Goal: Information Seeking & Learning: Understand process/instructions

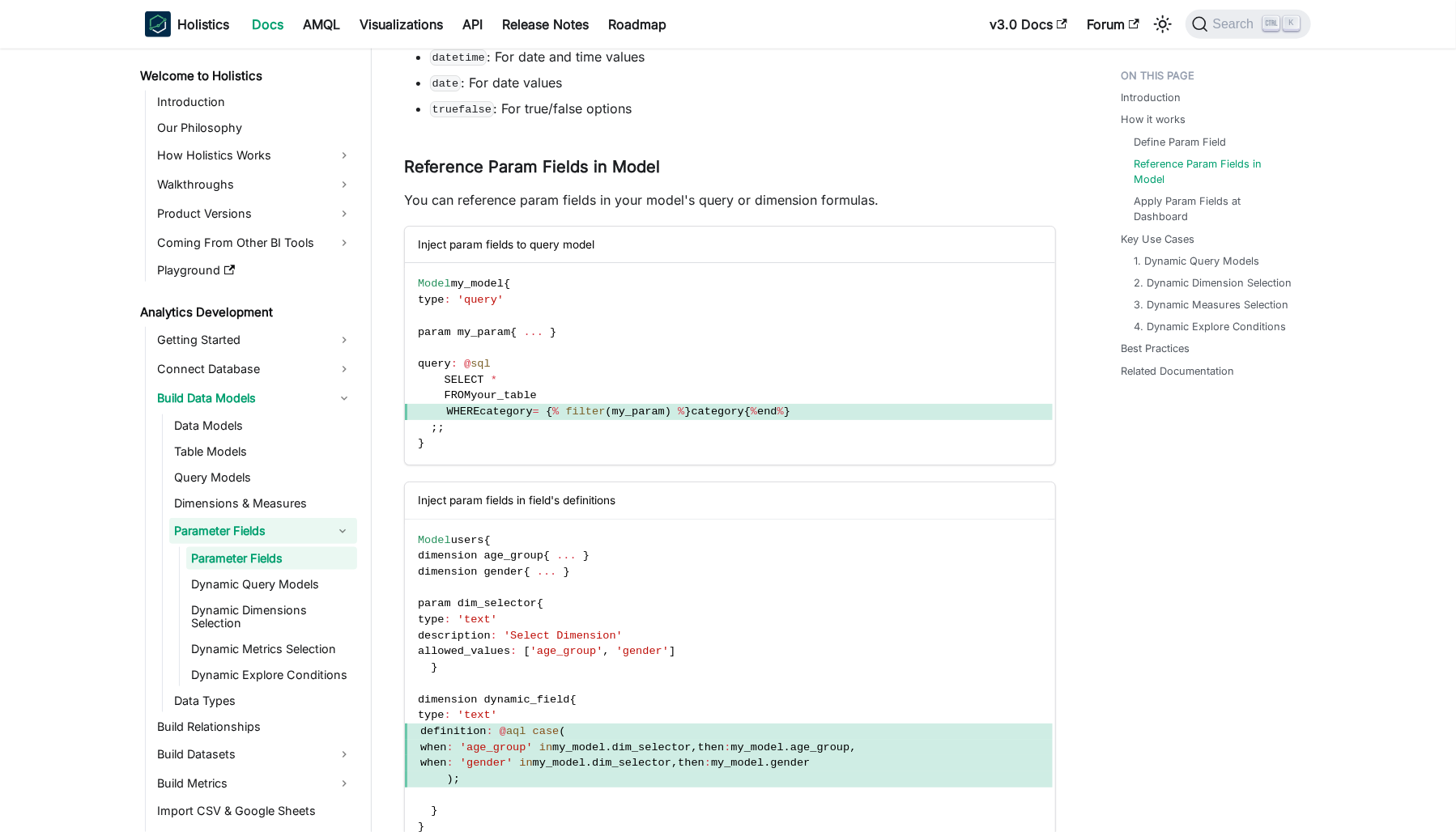
scroll to position [971, 0]
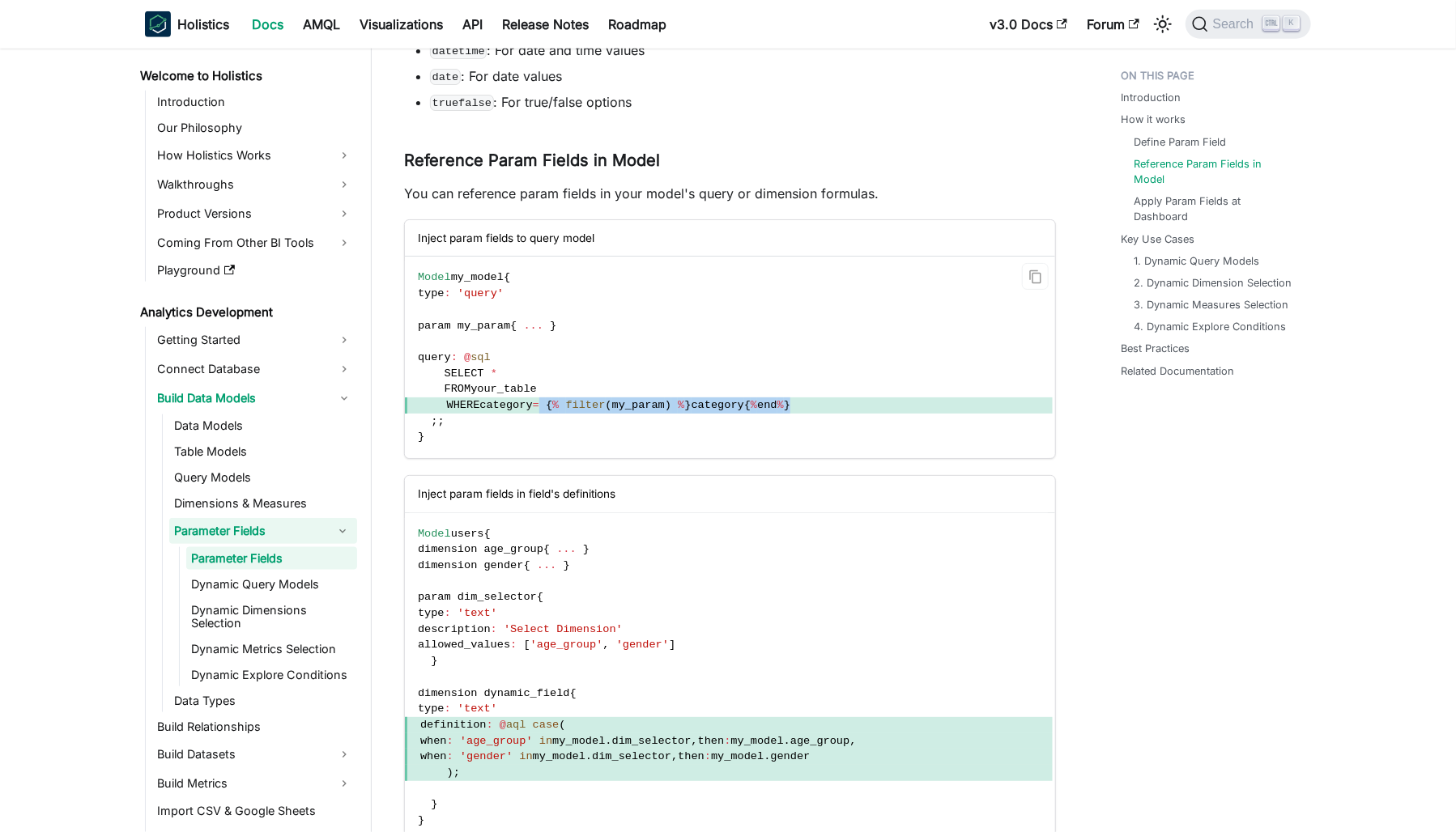
drag, startPoint x: 541, startPoint y: 408, endPoint x: 825, endPoint y: 408, distance: 284.0
click at [825, 408] on span "WHERE category = { % filter ( my_param ) % } category { % end % }" at bounding box center [729, 406] width 648 height 16
drag, startPoint x: 825, startPoint y: 408, endPoint x: 862, endPoint y: 446, distance: 53.0
click at [862, 446] on code "Model my_model { type : 'query' param my_param { ... } query : @ sql SELECT * F…" at bounding box center [729, 358] width 648 height 202
click at [782, 737] on span "my_model" at bounding box center [757, 741] width 53 height 12
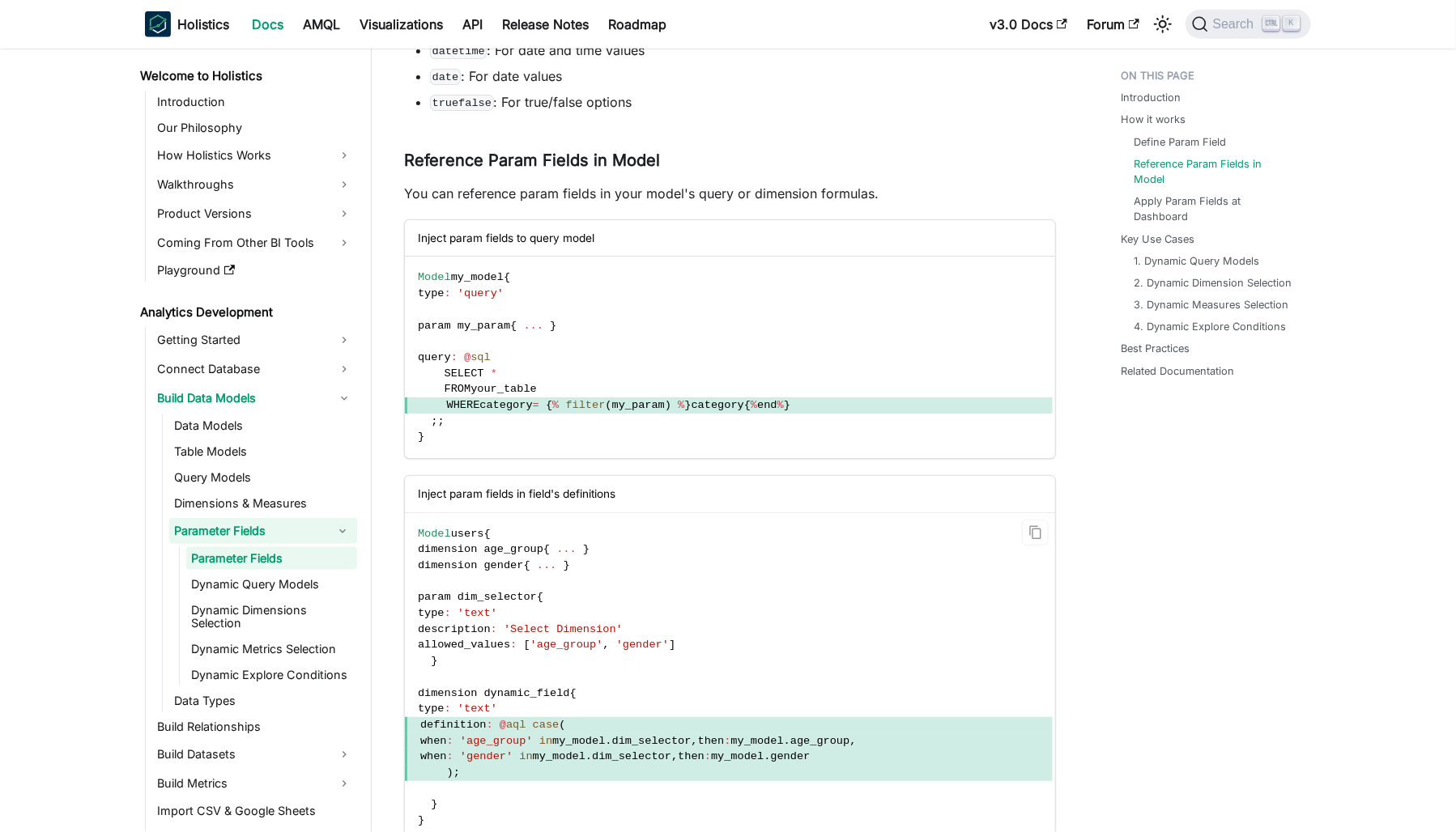
click at [782, 737] on span "my_model" at bounding box center [757, 741] width 53 height 12
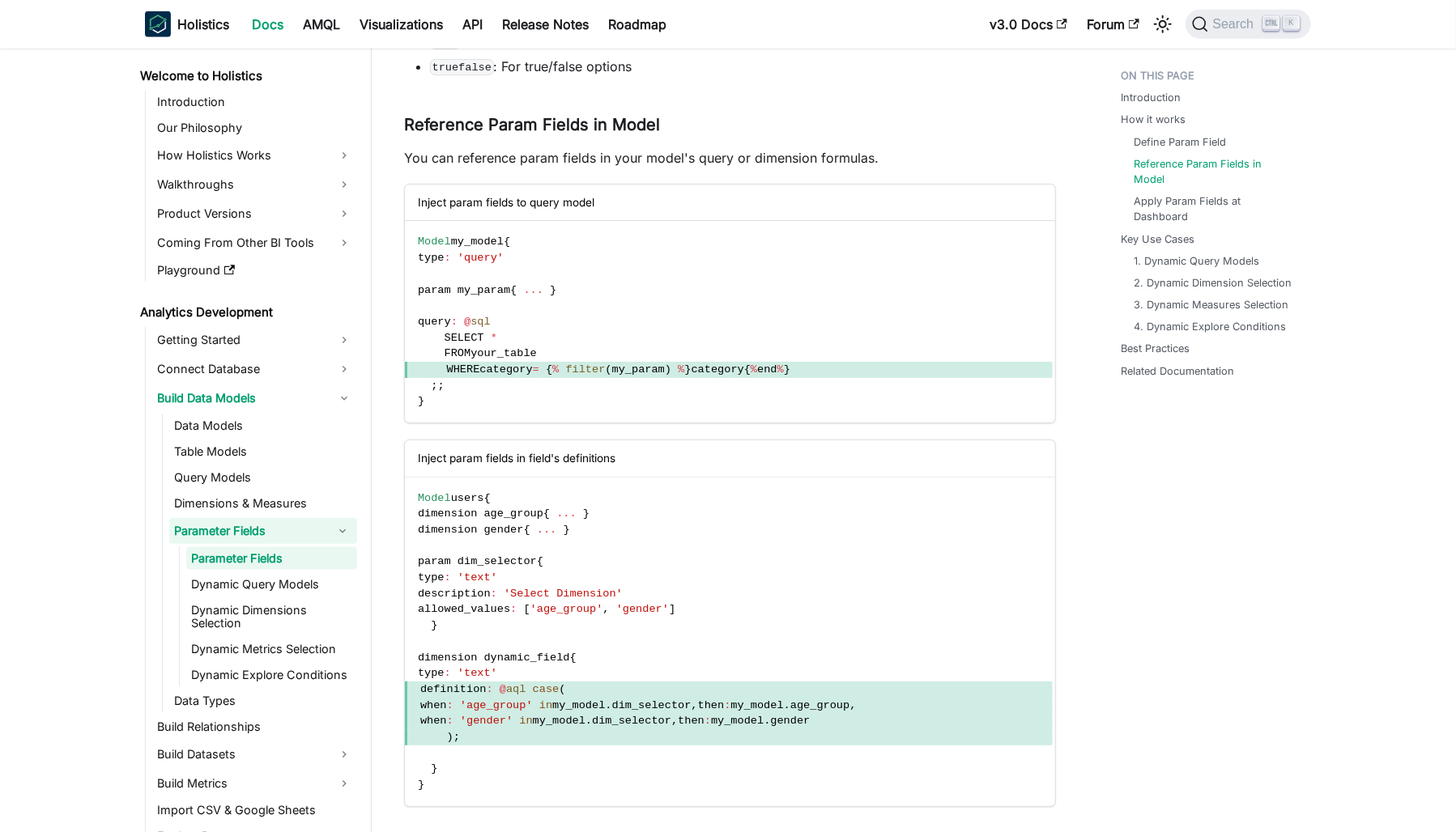
scroll to position [1052, 0]
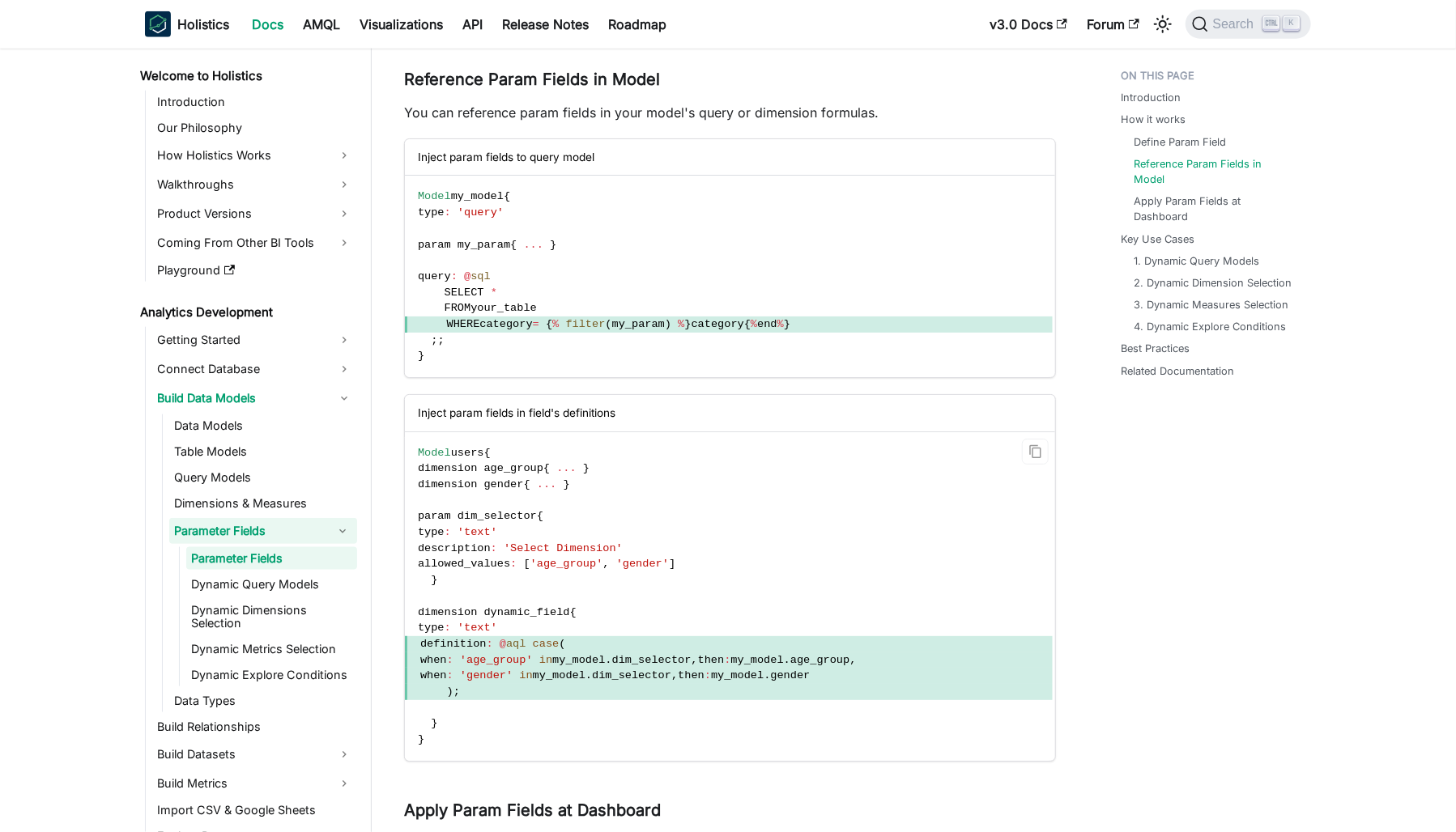
click at [512, 511] on span "param dim_selector" at bounding box center [476, 516] width 119 height 12
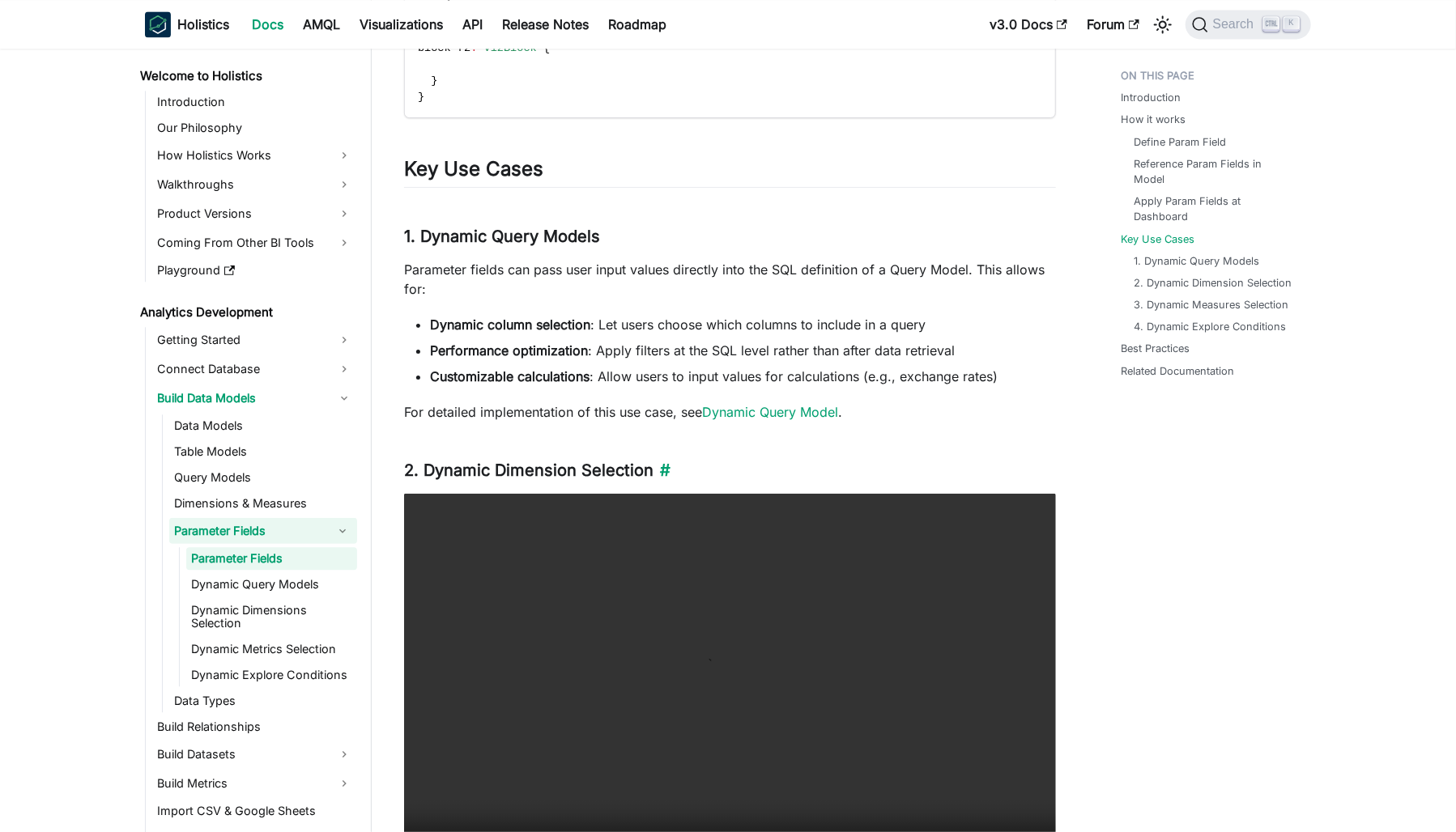
scroll to position [2185, 0]
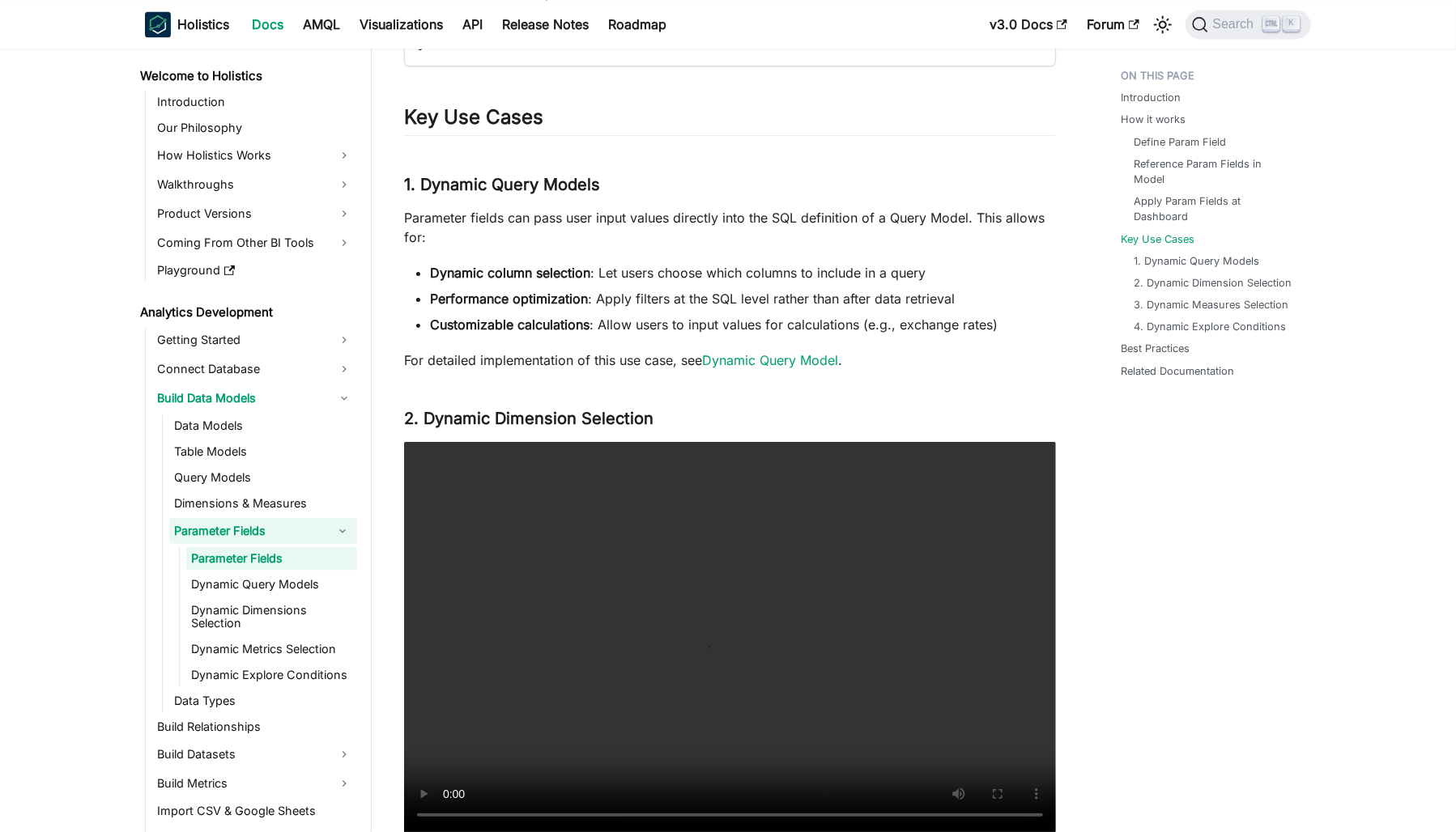
click at [791, 270] on li "Dynamic column selection : Let users choose which columns to include in a query" at bounding box center [742, 273] width 625 height 20
drag, startPoint x: 791, startPoint y: 270, endPoint x: 807, endPoint y: 301, distance: 34.9
click at [807, 301] on li "Performance optimization : Apply filters at the SQL level rather than after dat…" at bounding box center [742, 299] width 625 height 20
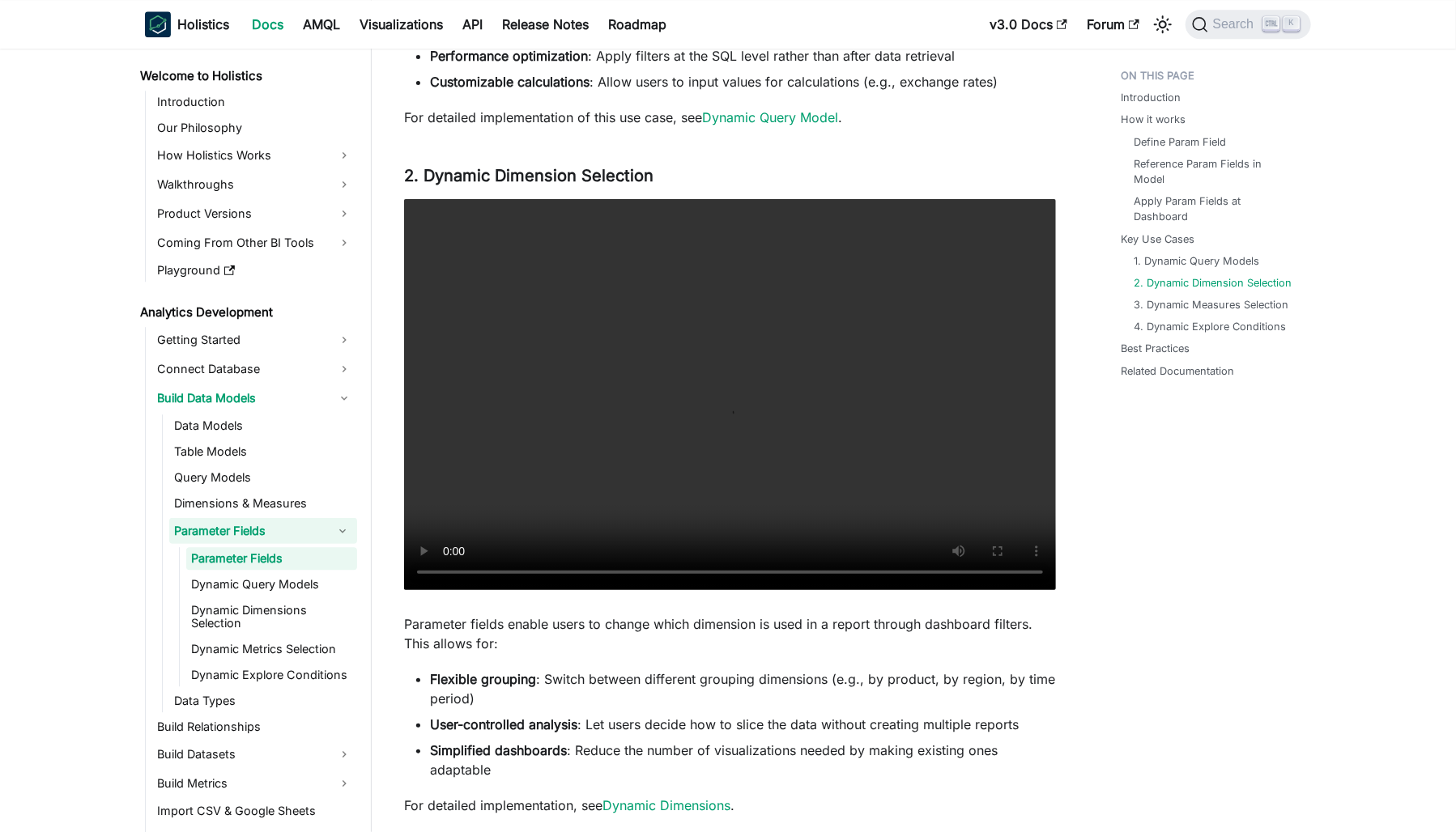
scroll to position [2508, 0]
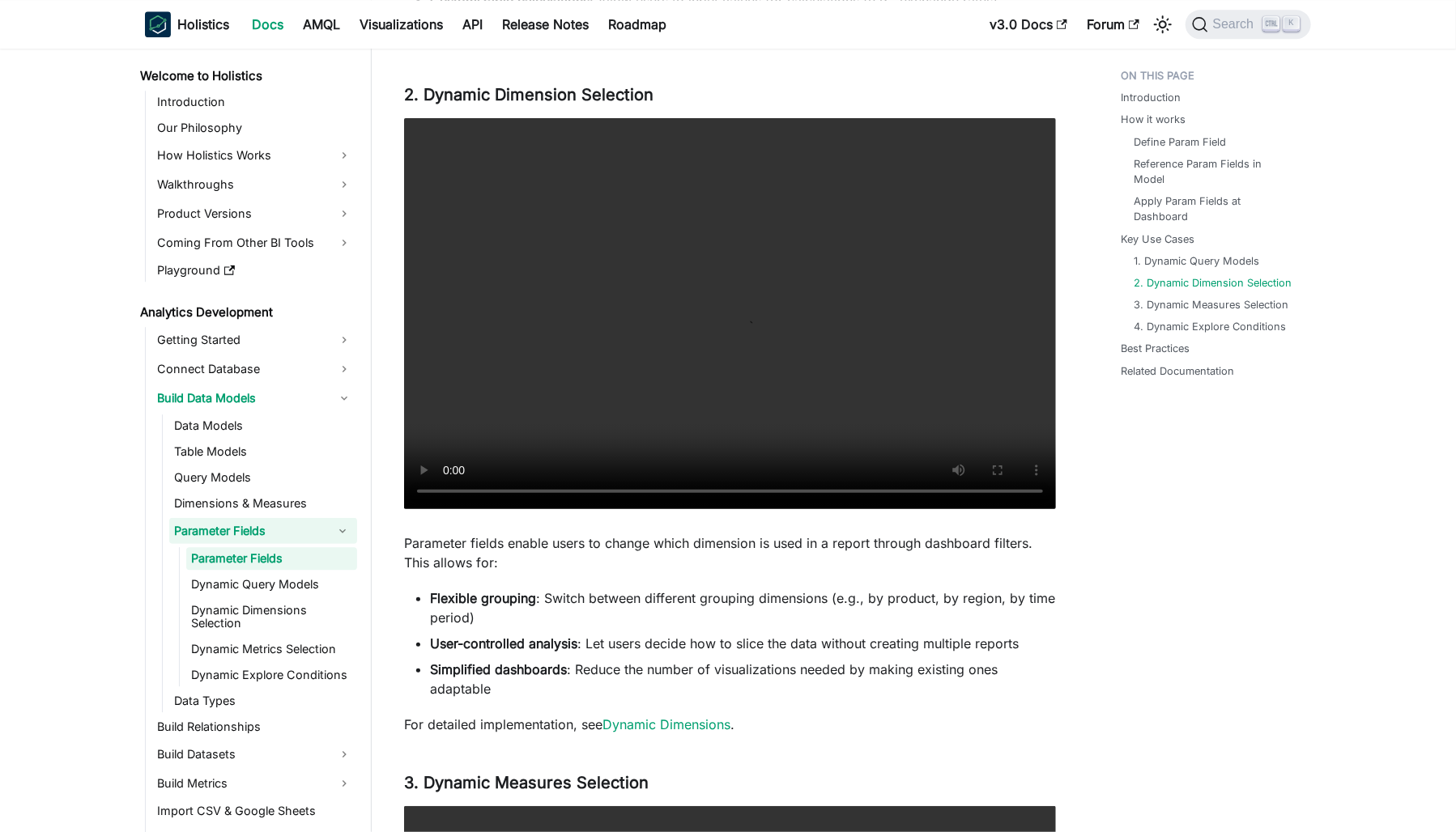
click at [614, 545] on p "Parameter fields enable users to change which dimension is used in a report thr…" at bounding box center [730, 553] width 652 height 39
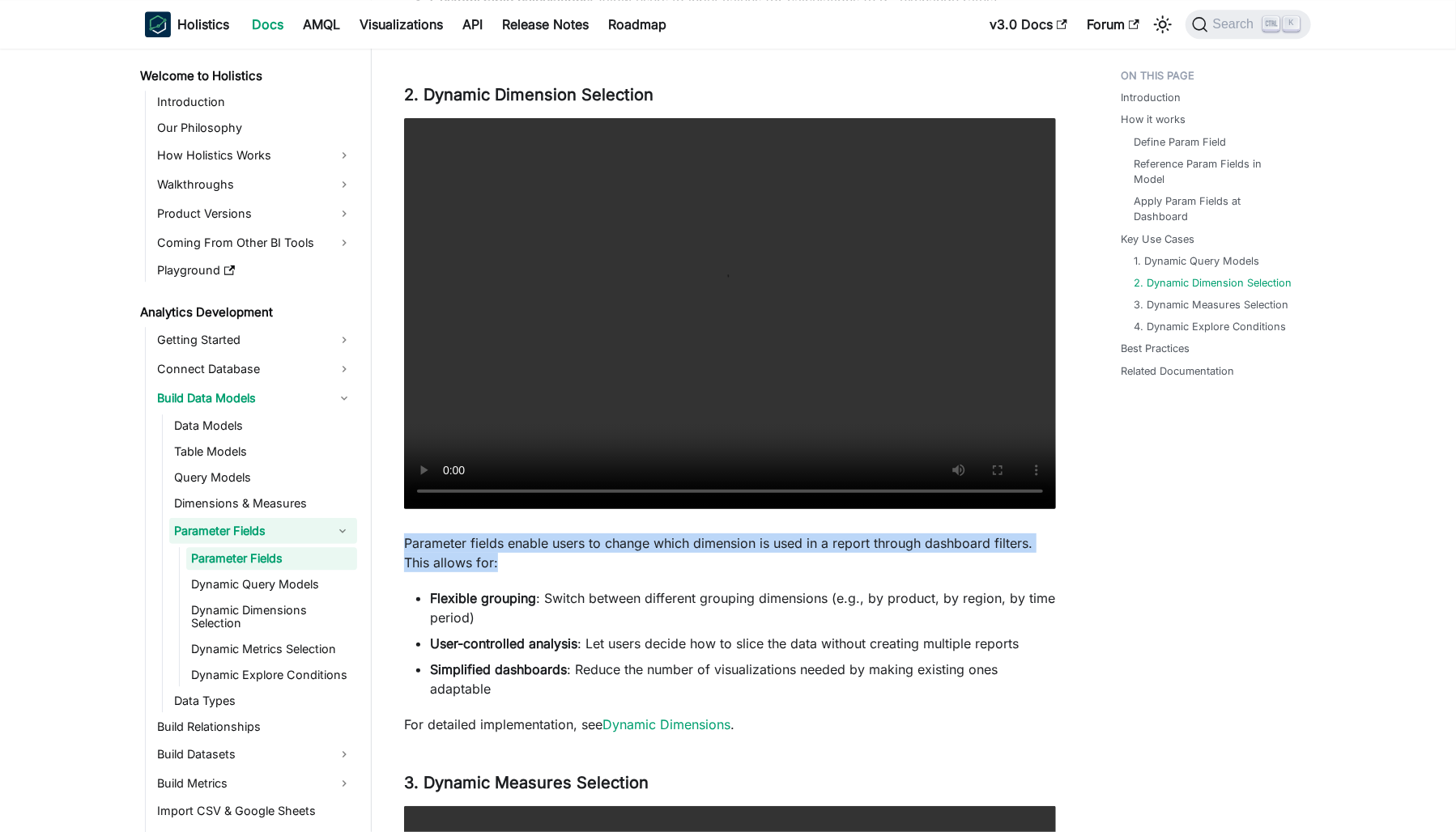
click at [614, 545] on p "Parameter fields enable users to change which dimension is used in a report thr…" at bounding box center [730, 553] width 652 height 39
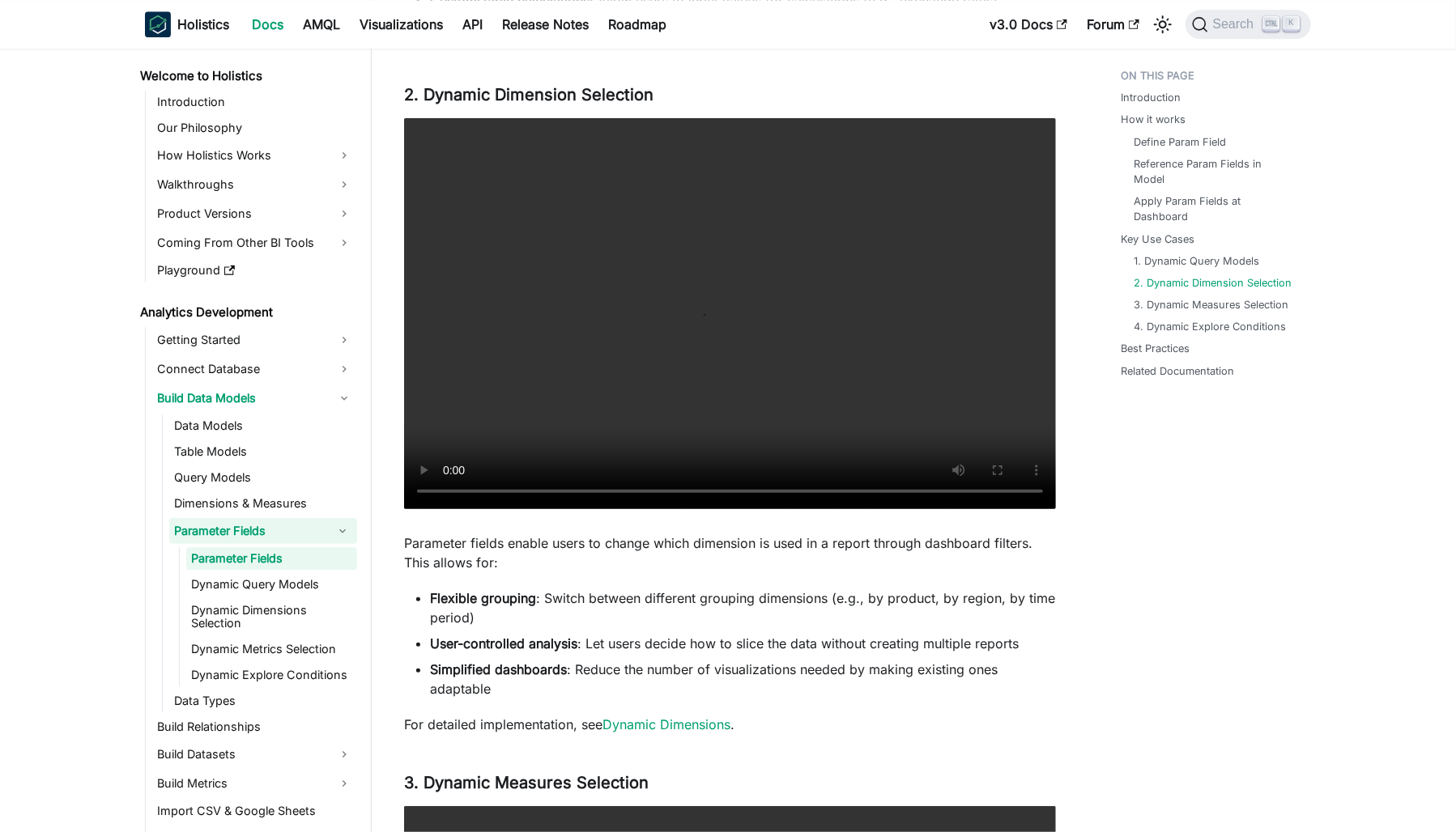
click at [508, 593] on strong "Flexible grouping" at bounding box center [483, 598] width 106 height 16
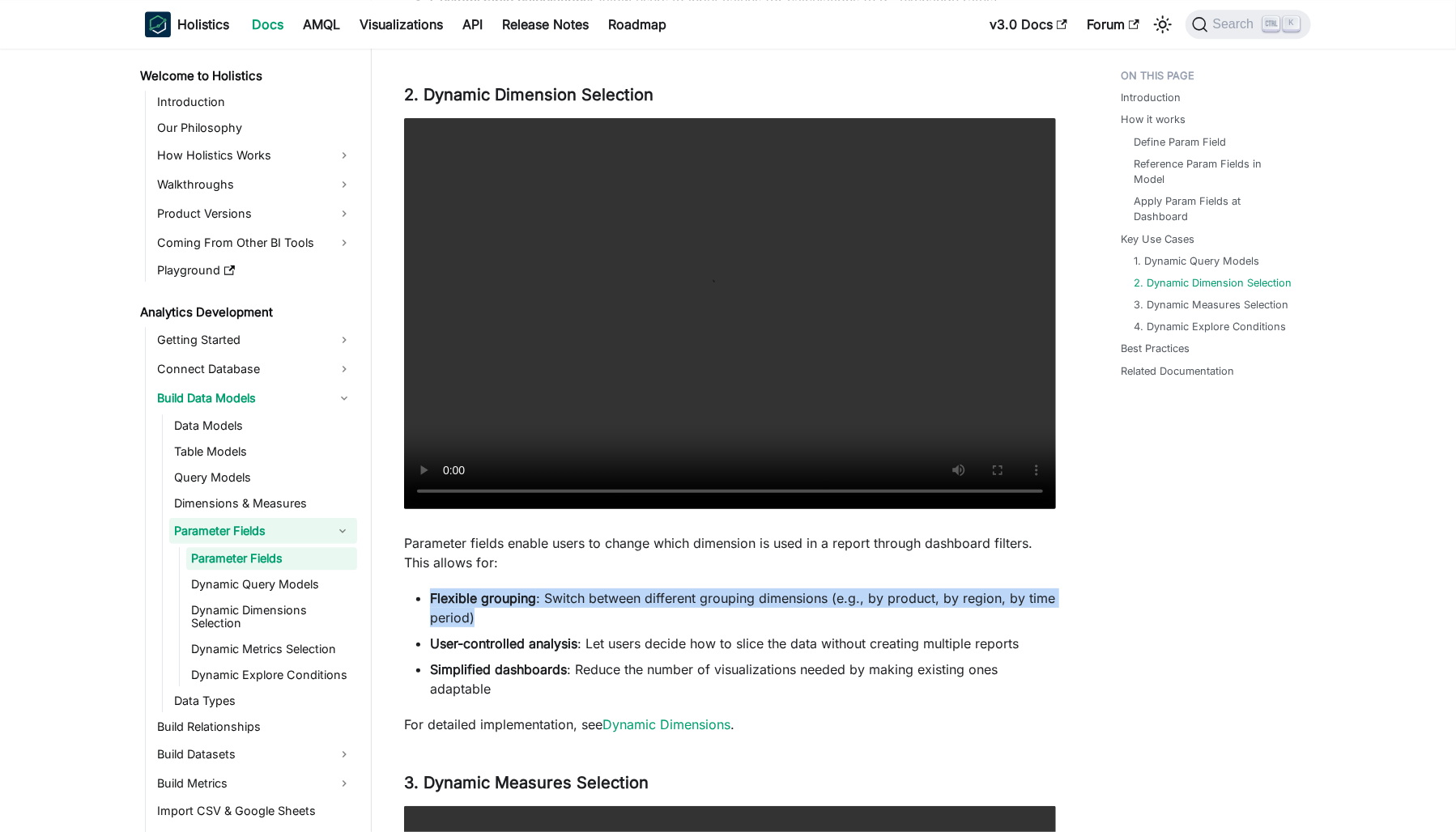
click at [508, 593] on strong "Flexible grouping" at bounding box center [483, 598] width 106 height 16
click at [798, 594] on li "Flexible grouping : Switch between different grouping dimensions (e.g., by prod…" at bounding box center [742, 608] width 625 height 39
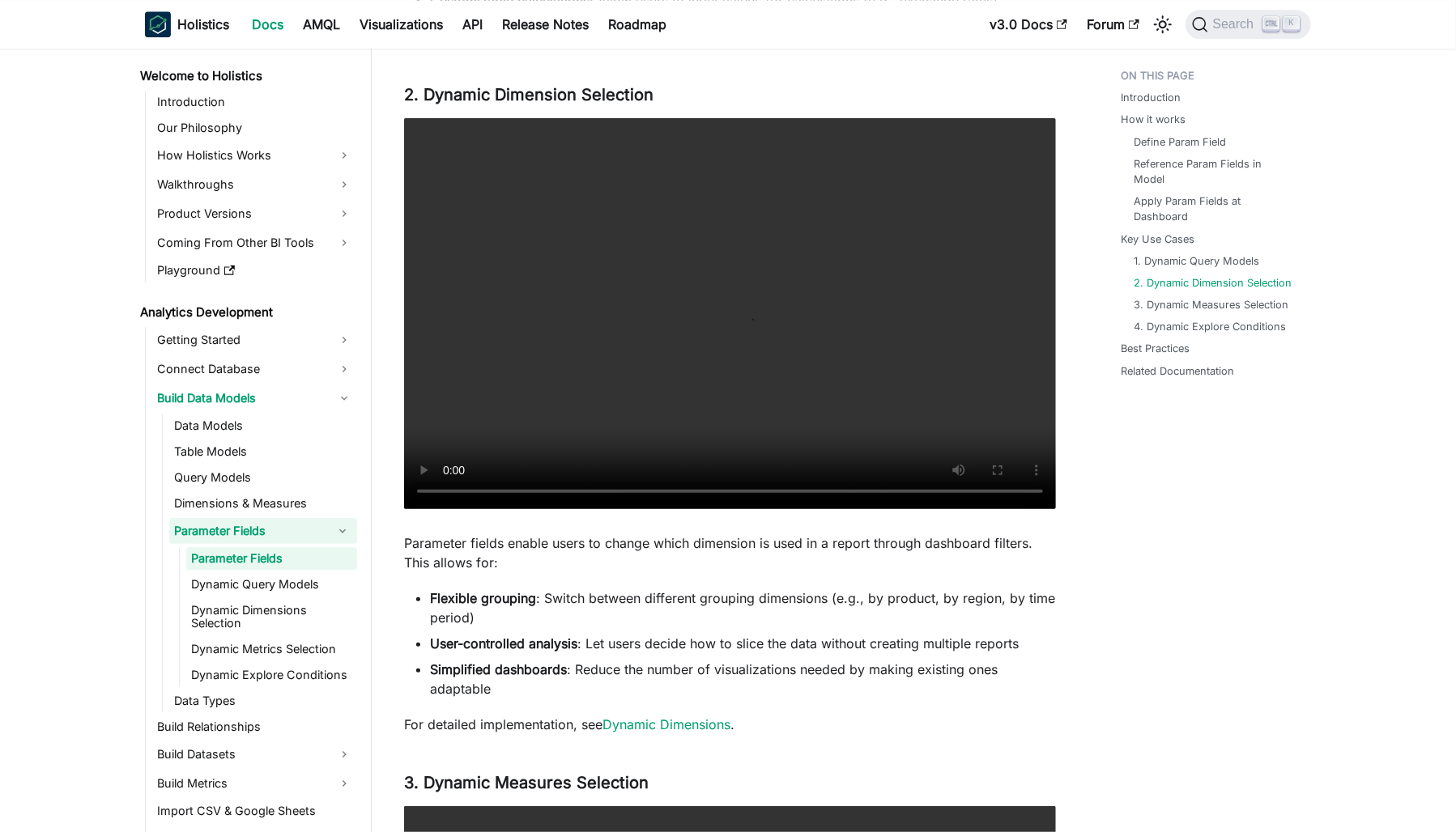
click at [932, 590] on li "Flexible grouping : Switch between different grouping dimensions (e.g., by prod…" at bounding box center [742, 608] width 625 height 39
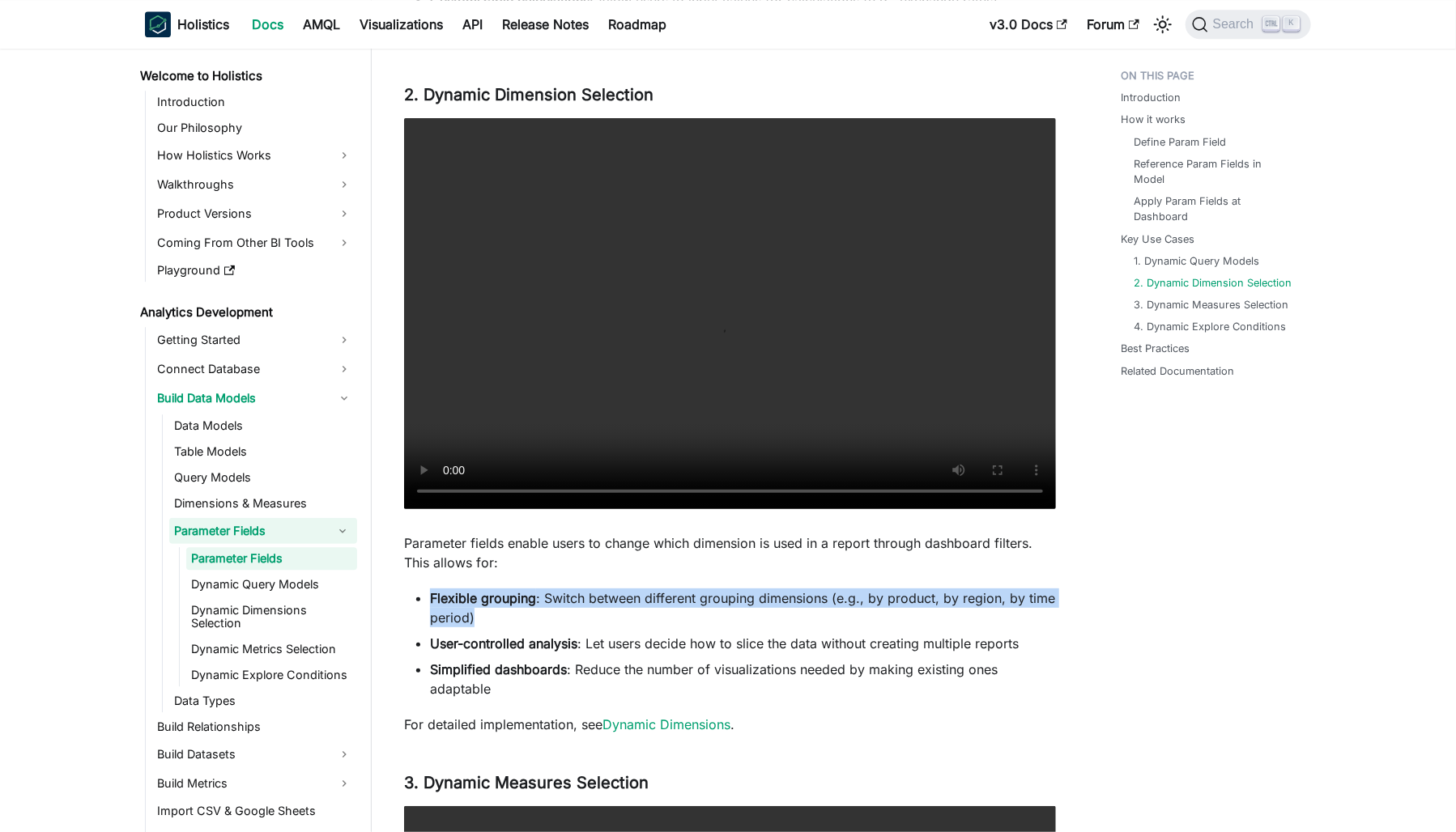
click at [932, 590] on li "Flexible grouping : Switch between different grouping dimensions (e.g., by prod…" at bounding box center [742, 608] width 625 height 39
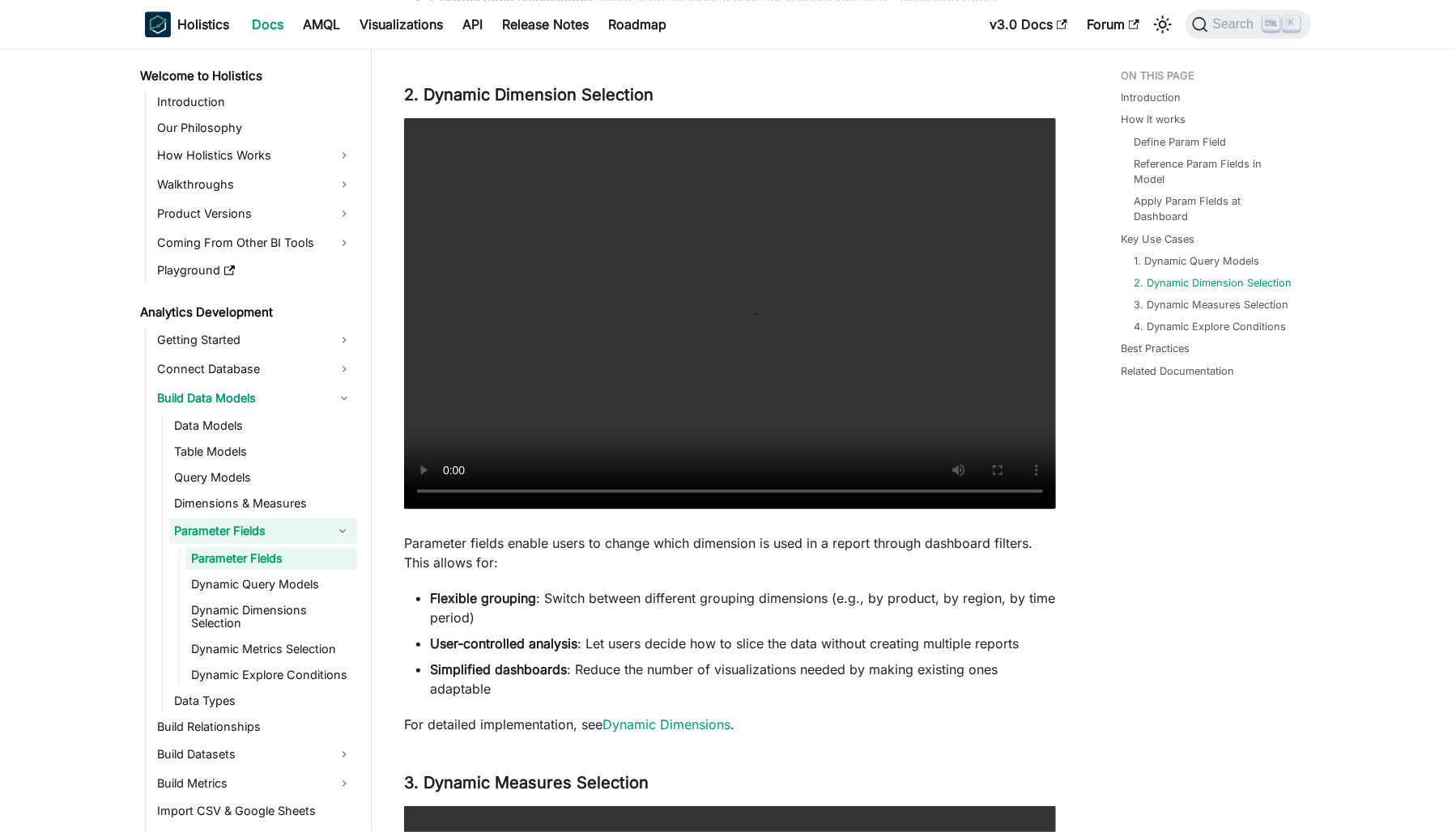
drag, startPoint x: 932, startPoint y: 590, endPoint x: 641, endPoint y: 636, distance: 294.6
click at [641, 636] on li "User-controlled analysis : Let users decide how to slice the data without creat…" at bounding box center [742, 644] width 625 height 20
click at [638, 641] on li "User-controlled analysis : Let users decide how to slice the data without creat…" at bounding box center [742, 644] width 625 height 20
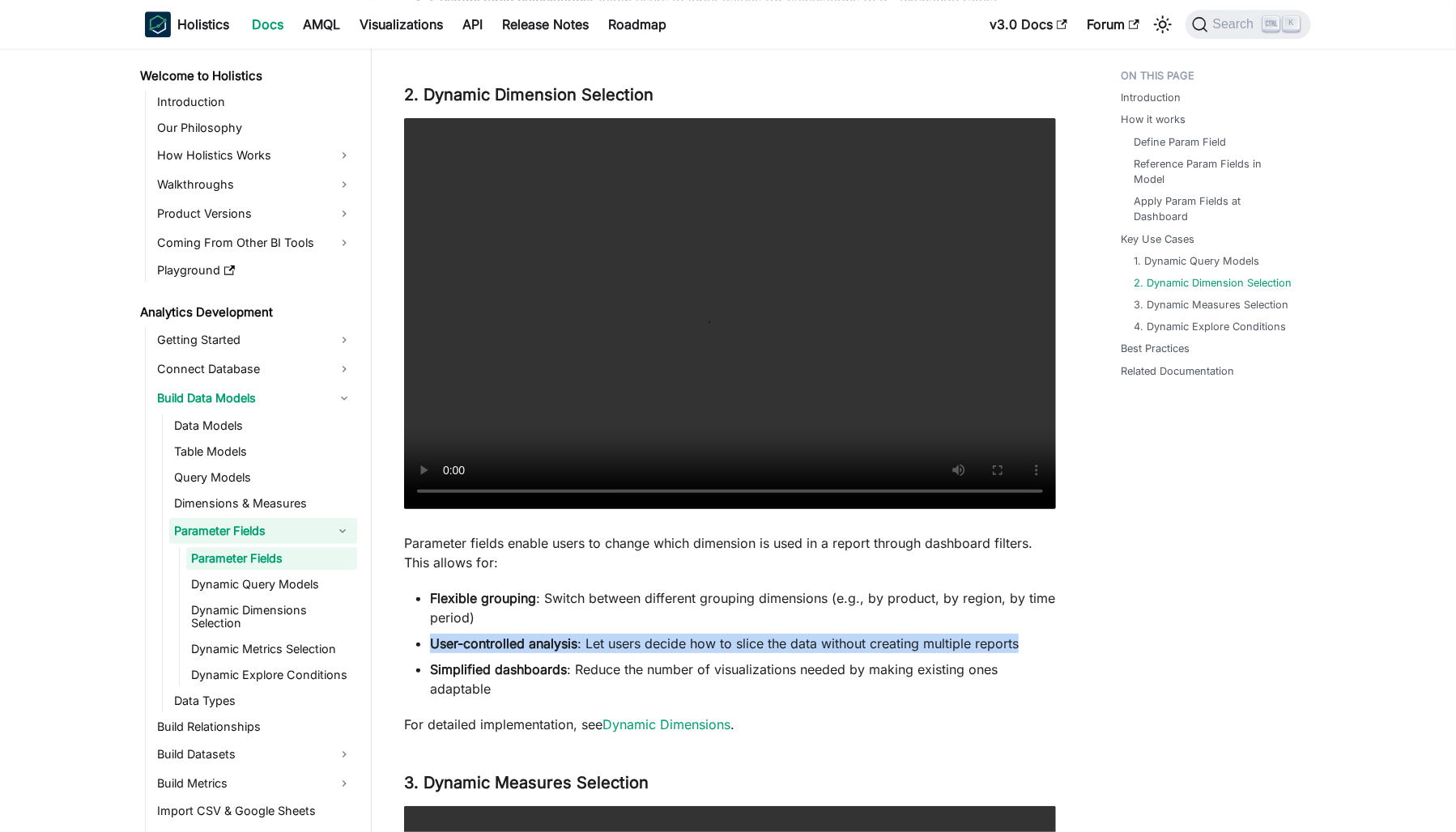
click at [638, 641] on li "User-controlled analysis : Let users decide how to slice the data without creat…" at bounding box center [742, 644] width 625 height 20
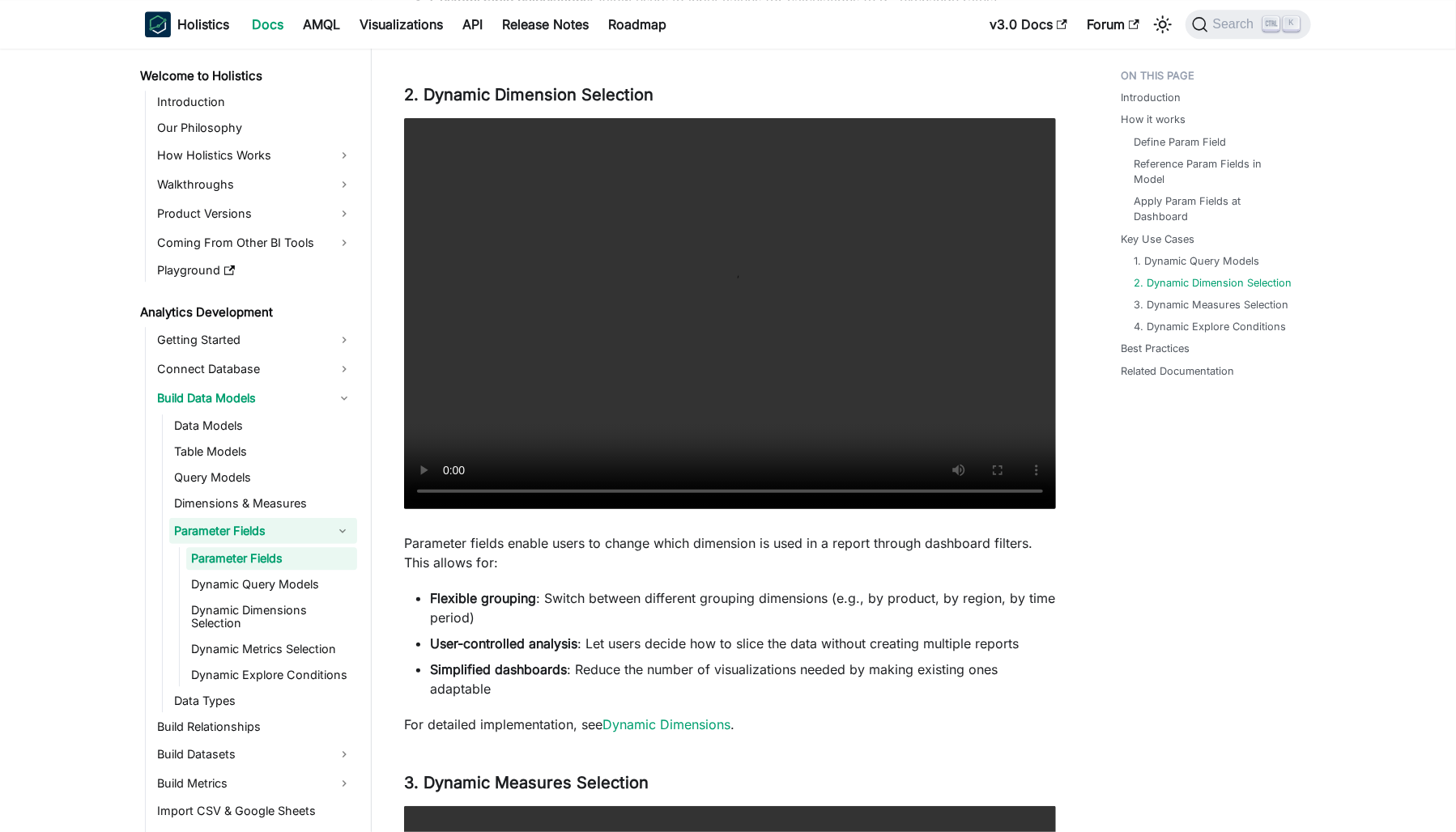
click at [990, 687] on li "Simplified dashboards : Reduce the number of visualizations needed by making ex…" at bounding box center [742, 680] width 625 height 39
click at [603, 670] on li "Simplified dashboards : Reduce the number of visualizations needed by making ex…" at bounding box center [742, 680] width 625 height 39
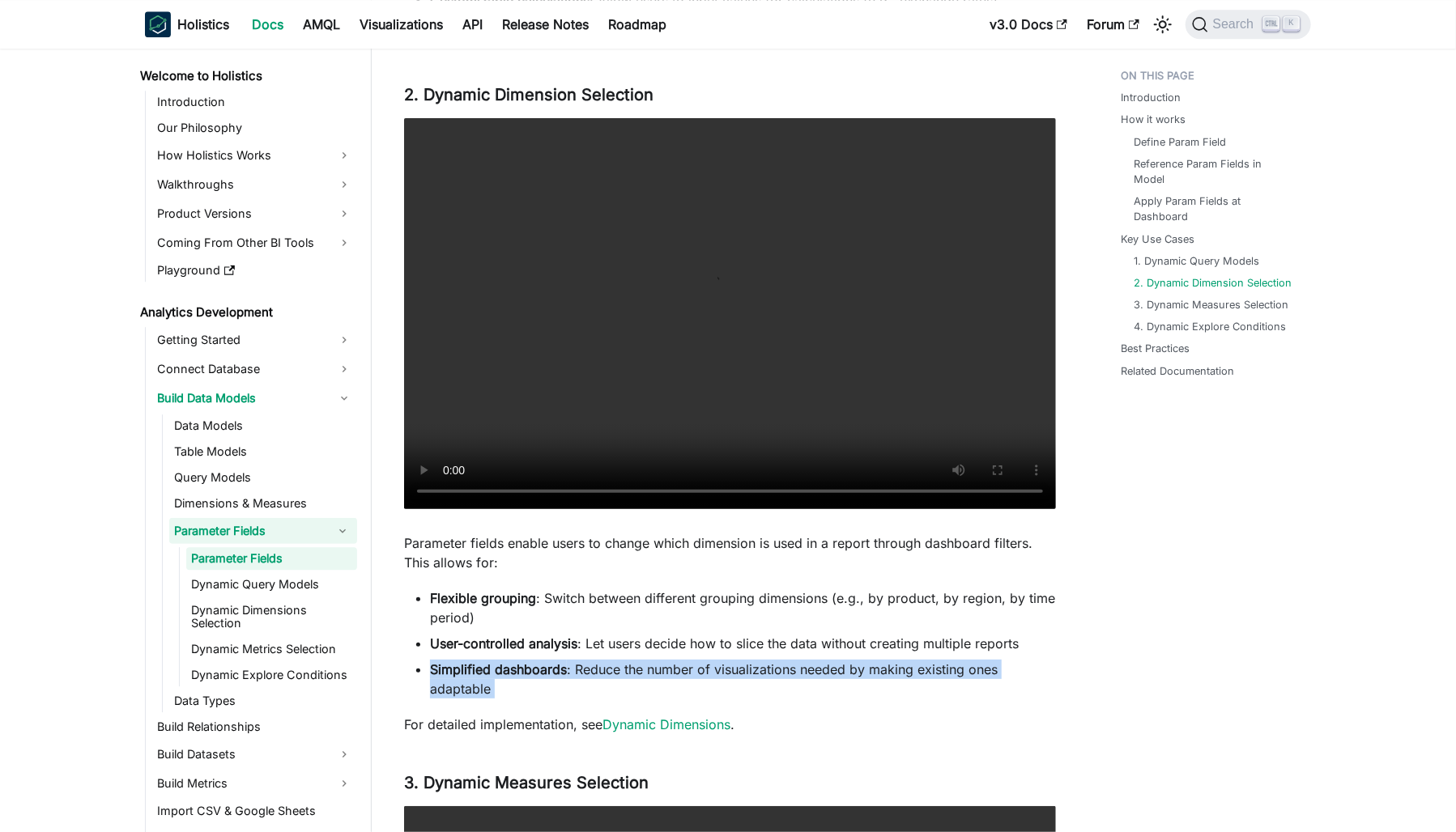
click at [603, 670] on li "Simplified dashboards : Reduce the number of visualizations needed by making ex…" at bounding box center [742, 680] width 625 height 39
drag, startPoint x: 603, startPoint y: 670, endPoint x: 808, endPoint y: 687, distance: 205.7
click at [808, 687] on li "Simplified dashboards : Reduce the number of visualizations needed by making ex…" at bounding box center [742, 680] width 625 height 39
click at [692, 726] on link "Dynamic Dimensions" at bounding box center [666, 724] width 128 height 16
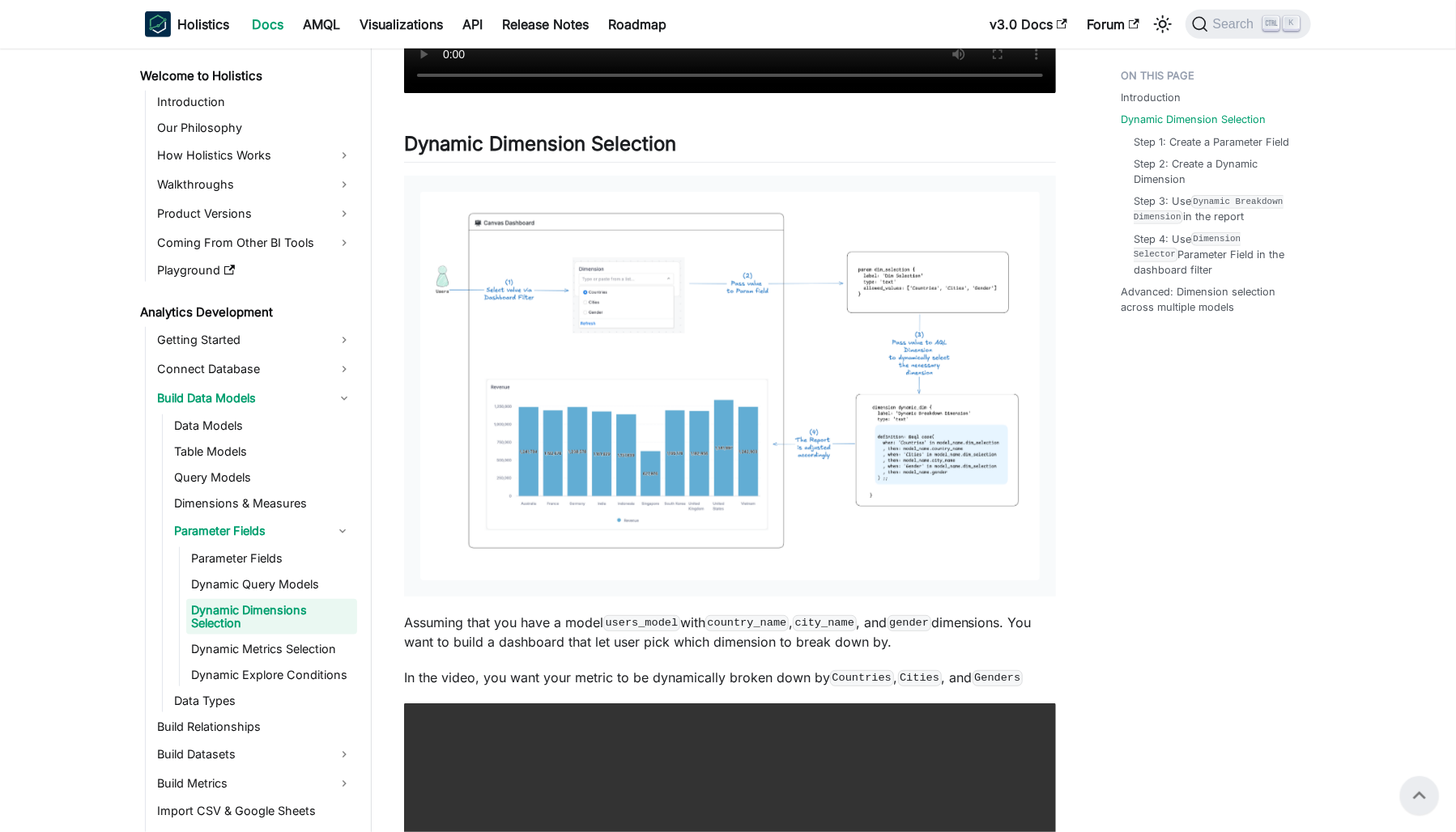
scroll to position [704, 0]
